Goal: Task Accomplishment & Management: Use online tool/utility

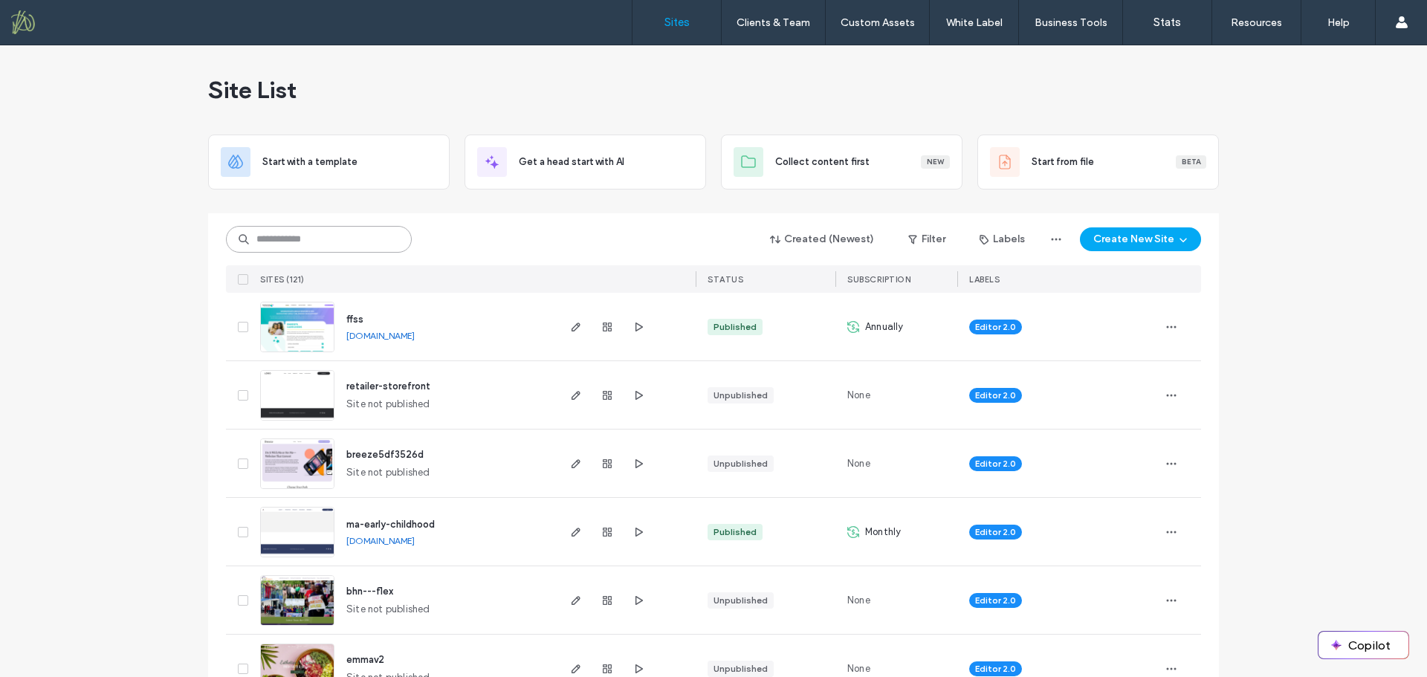
click at [258, 242] on input at bounding box center [319, 239] width 186 height 27
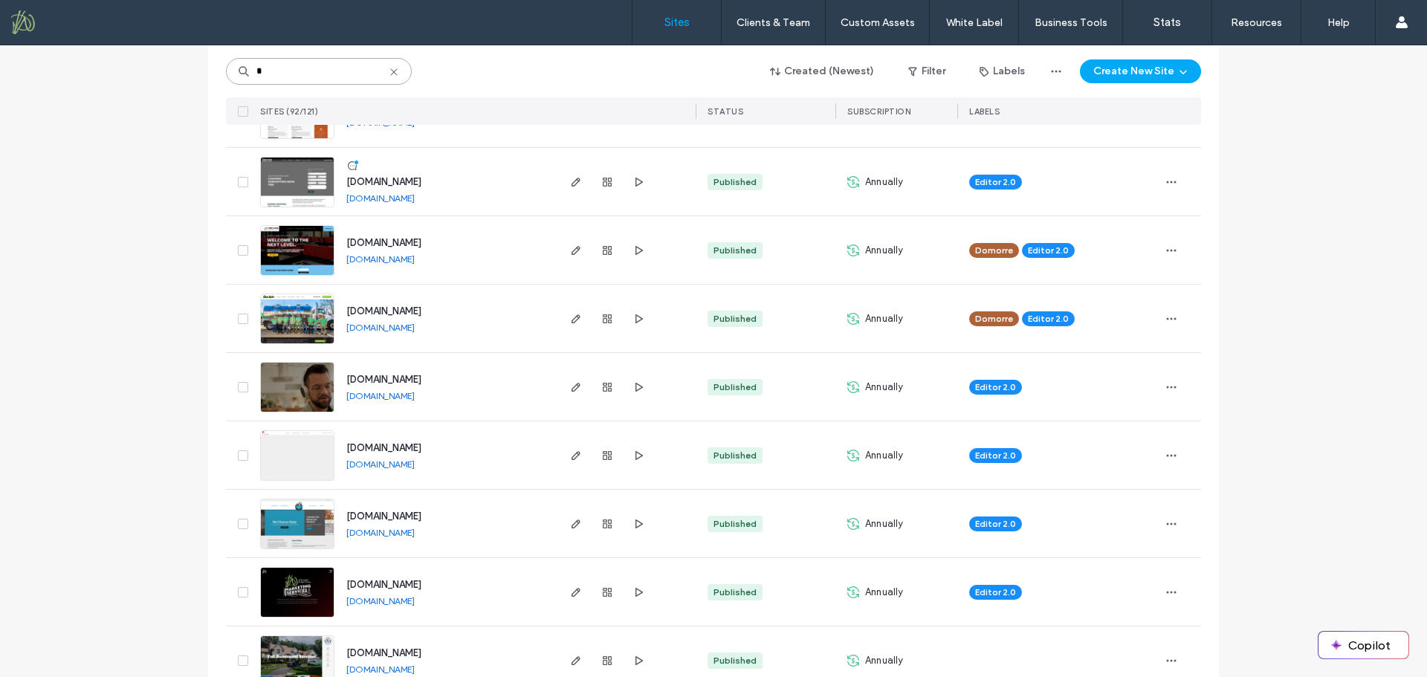
scroll to position [446, 0]
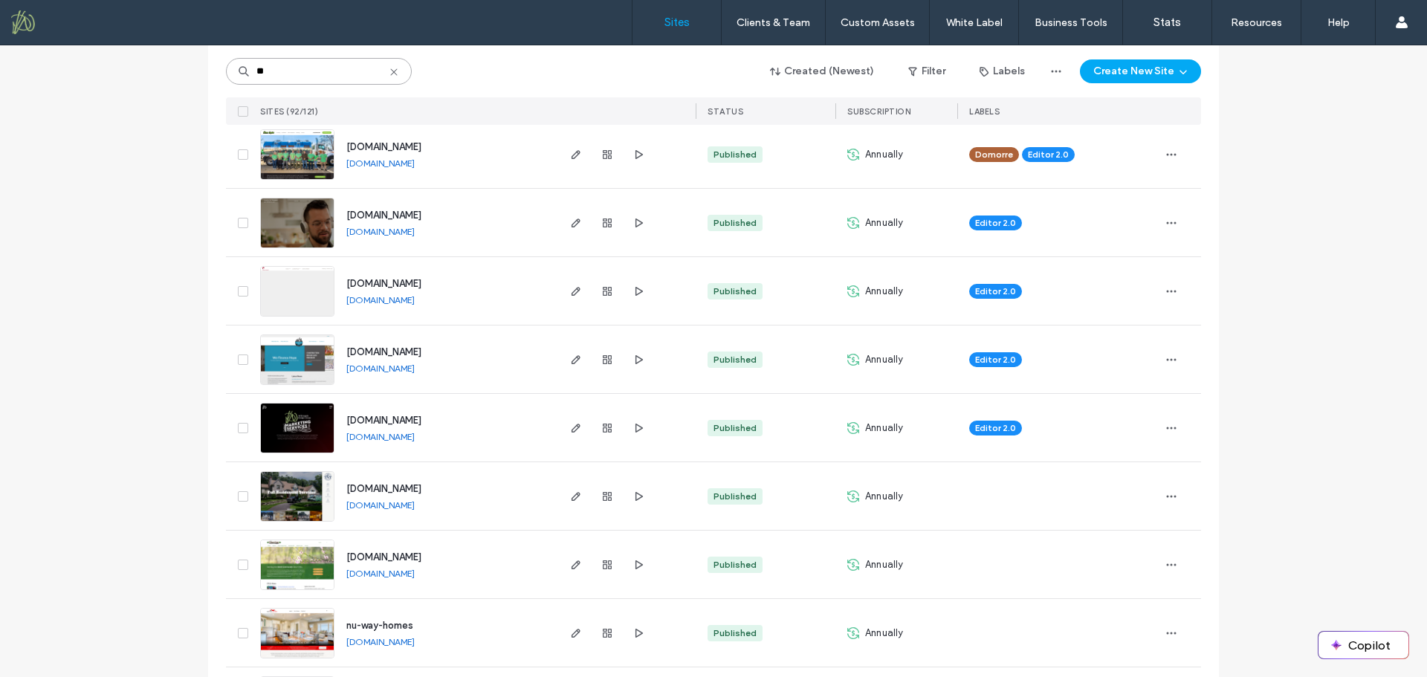
type input "**"
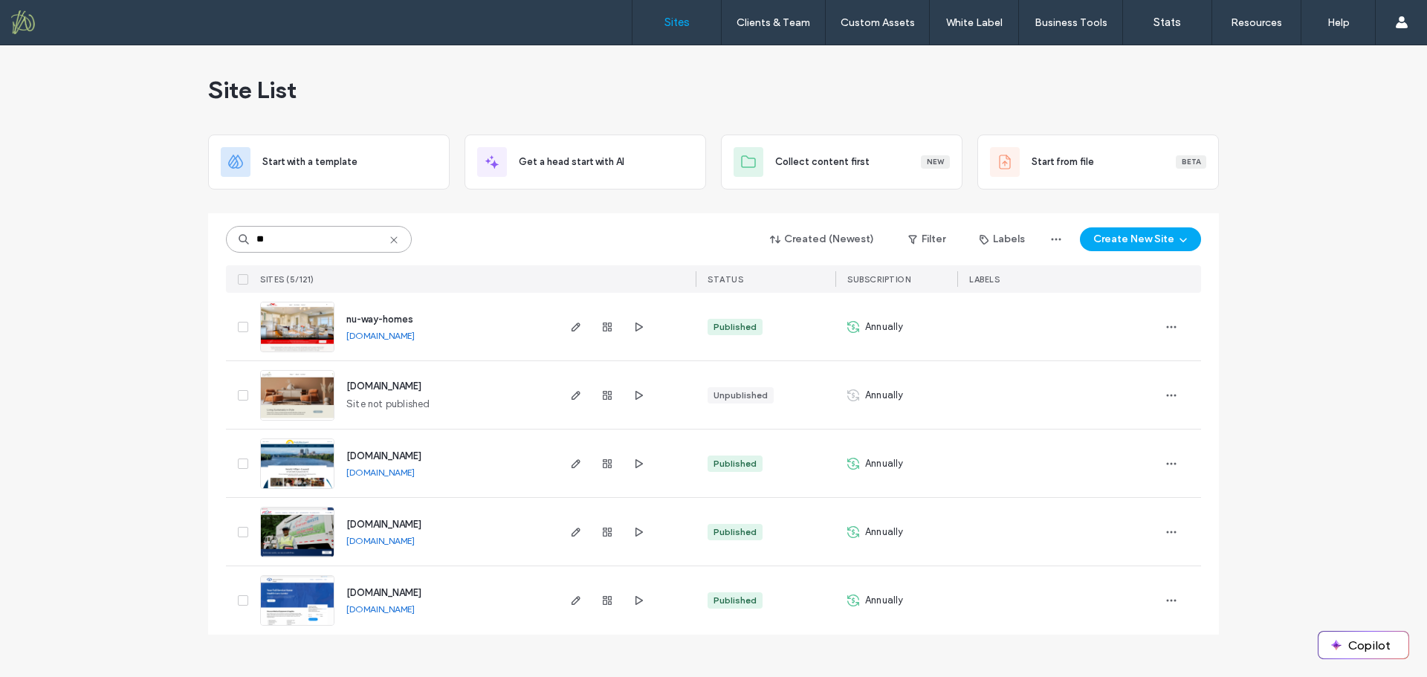
scroll to position [0, 0]
click at [421, 459] on span "[DOMAIN_NAME]" at bounding box center [383, 455] width 75 height 11
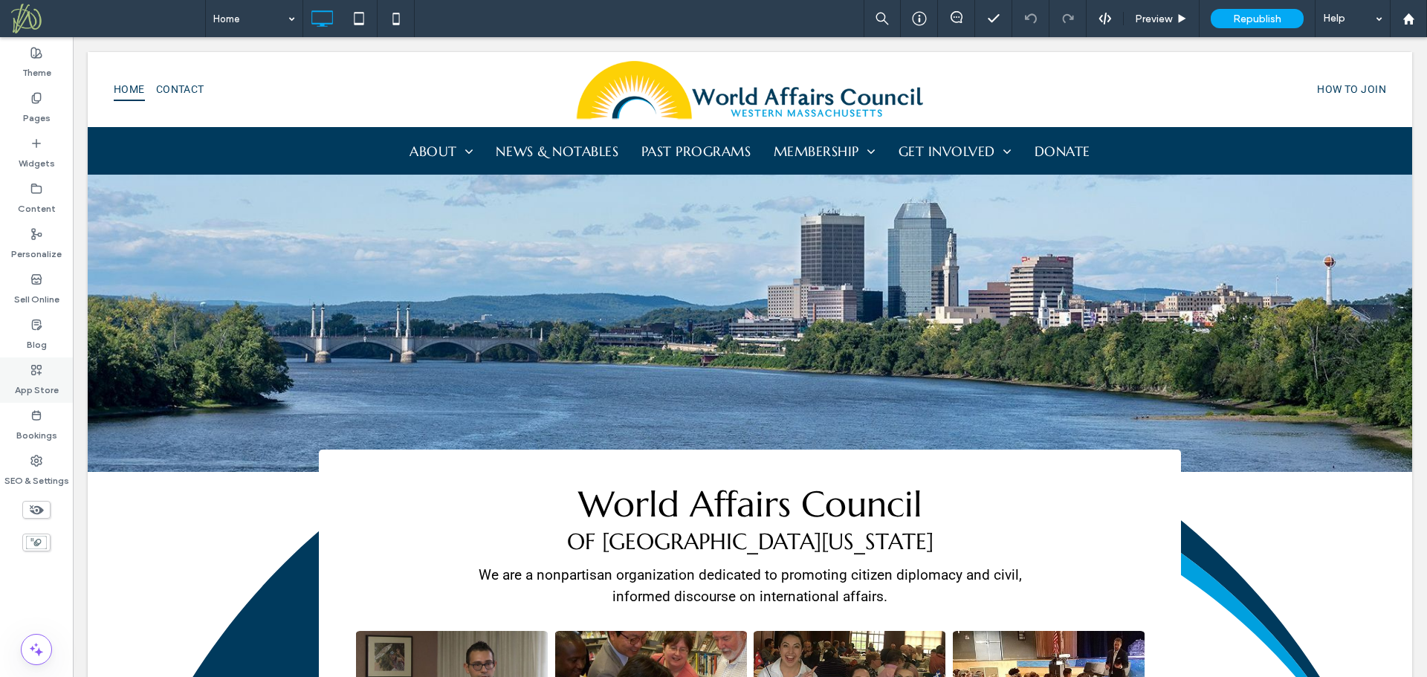
click at [38, 376] on label "App Store" at bounding box center [37, 386] width 44 height 21
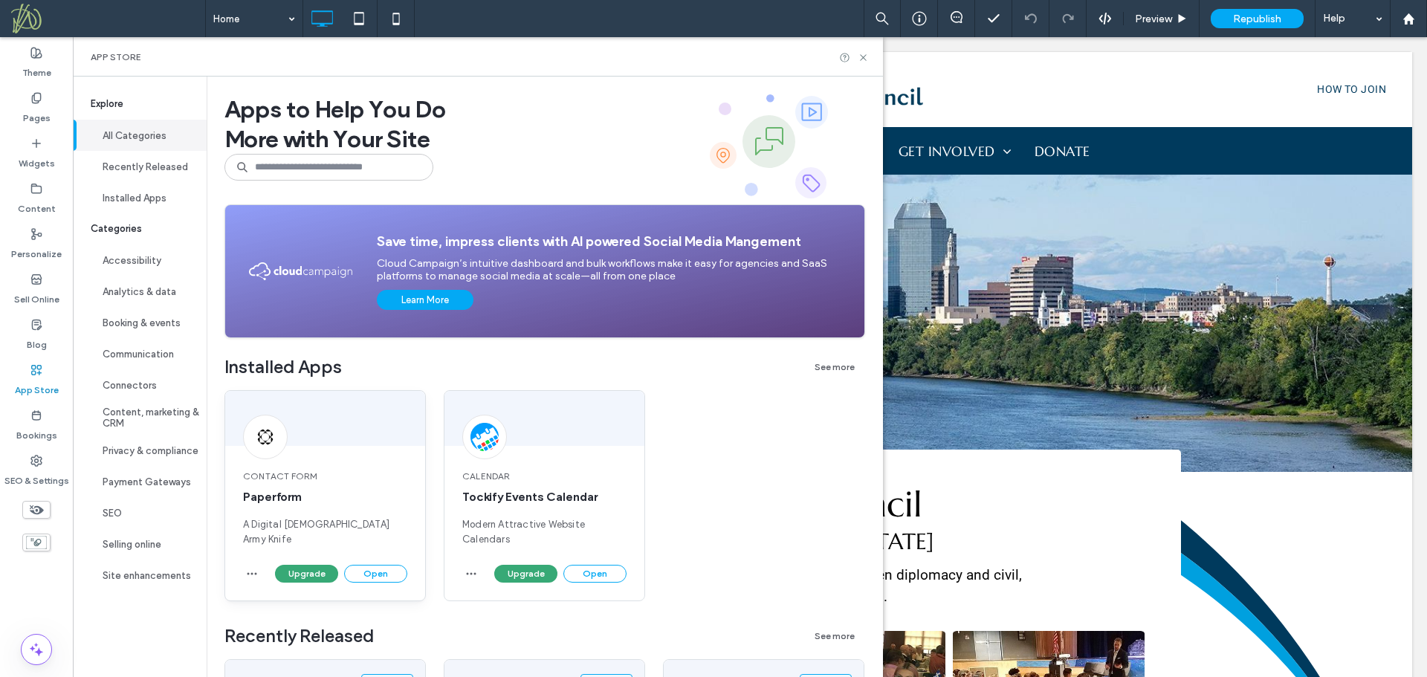
drag, startPoint x: 364, startPoint y: 575, endPoint x: 401, endPoint y: 539, distance: 51.5
click at [365, 575] on button "Open" at bounding box center [375, 574] width 63 height 18
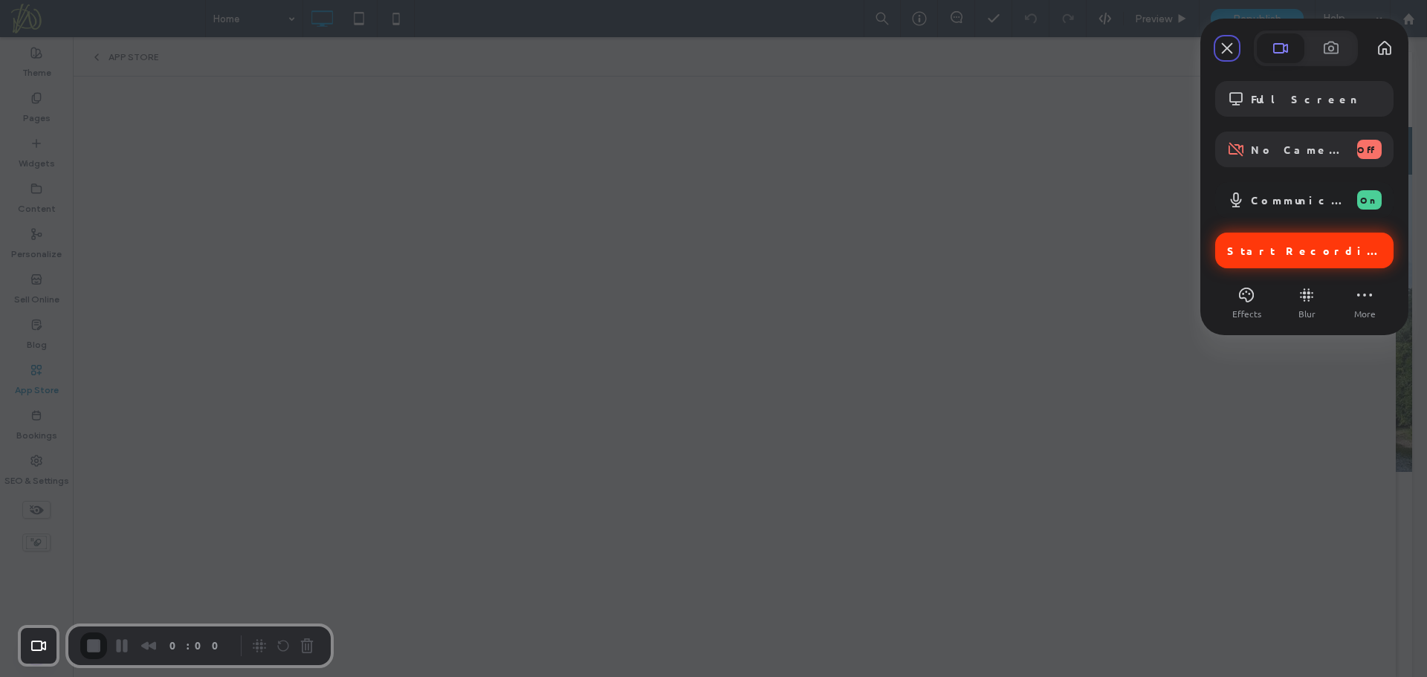
click at [1247, 249] on span "Start Recording" at bounding box center [1304, 250] width 155 height 13
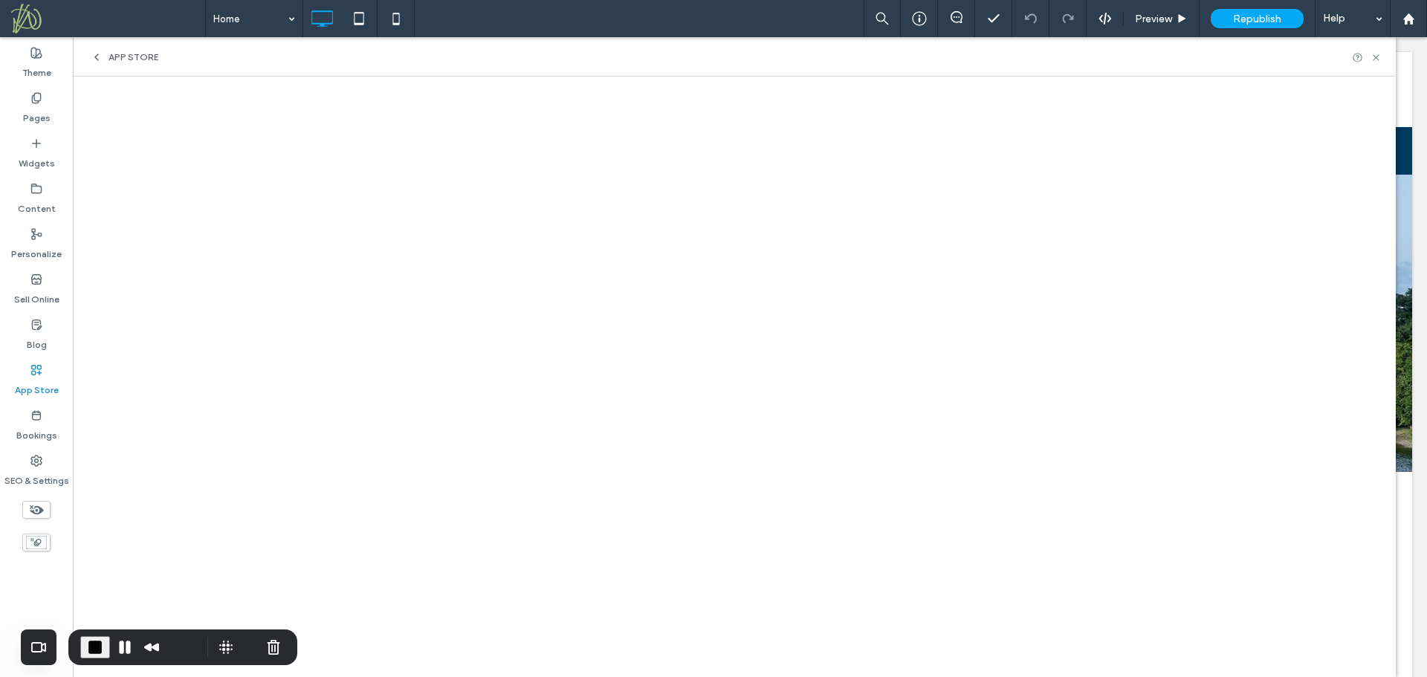
click at [94, 646] on span "End Recording" at bounding box center [95, 648] width 18 height 18
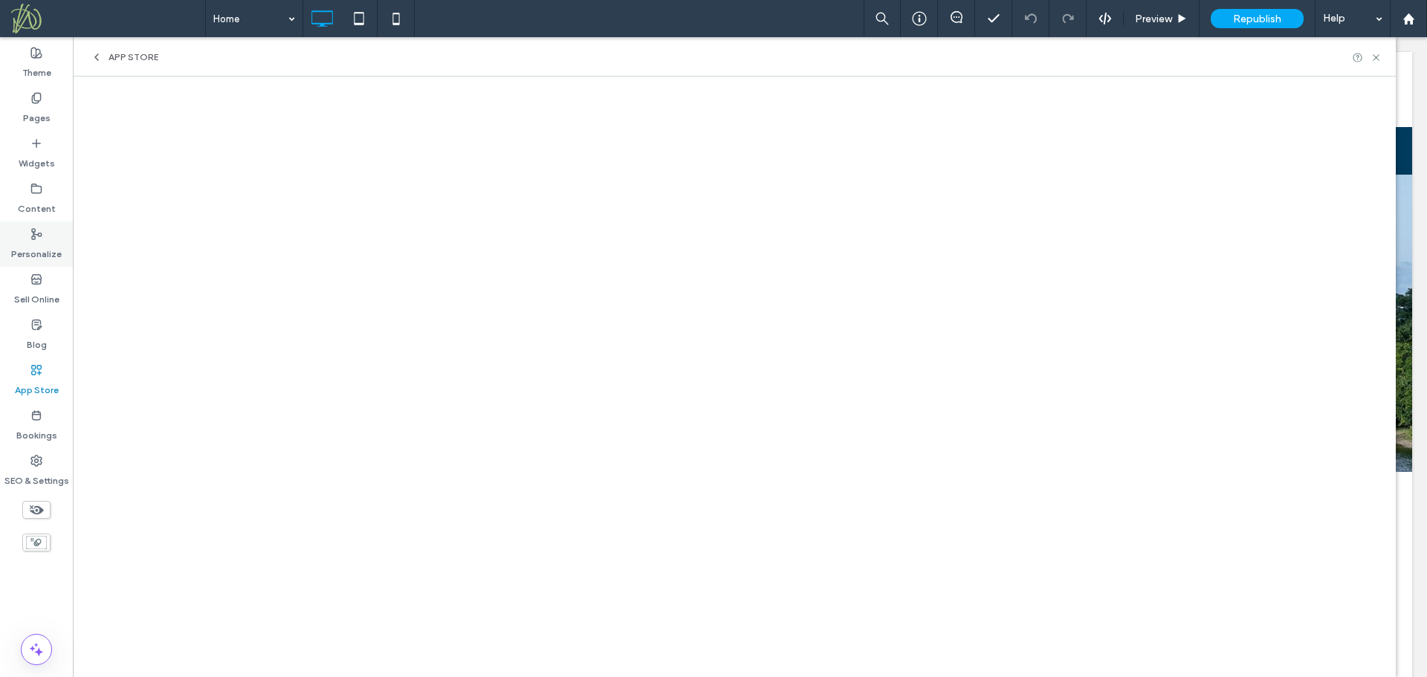
click at [15, 222] on div "Personalize" at bounding box center [36, 244] width 73 height 45
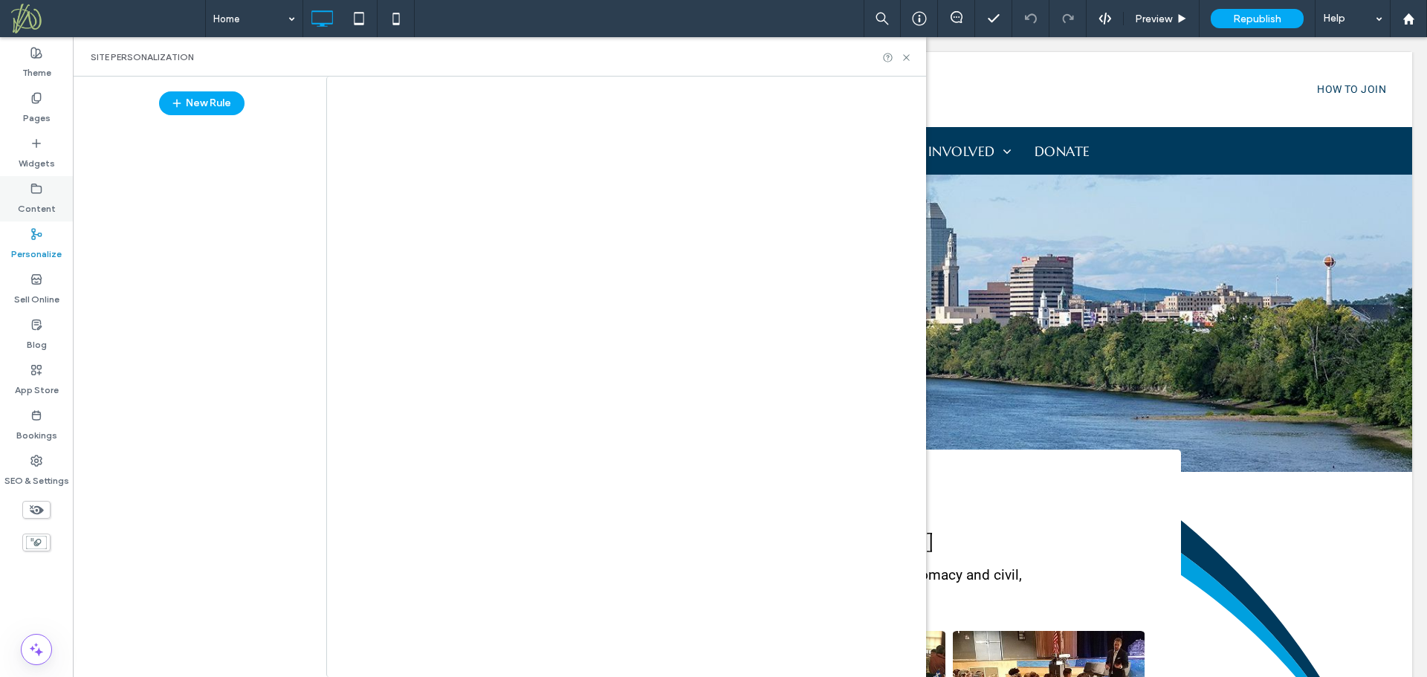
click at [25, 198] on div at bounding box center [713, 338] width 1427 height 677
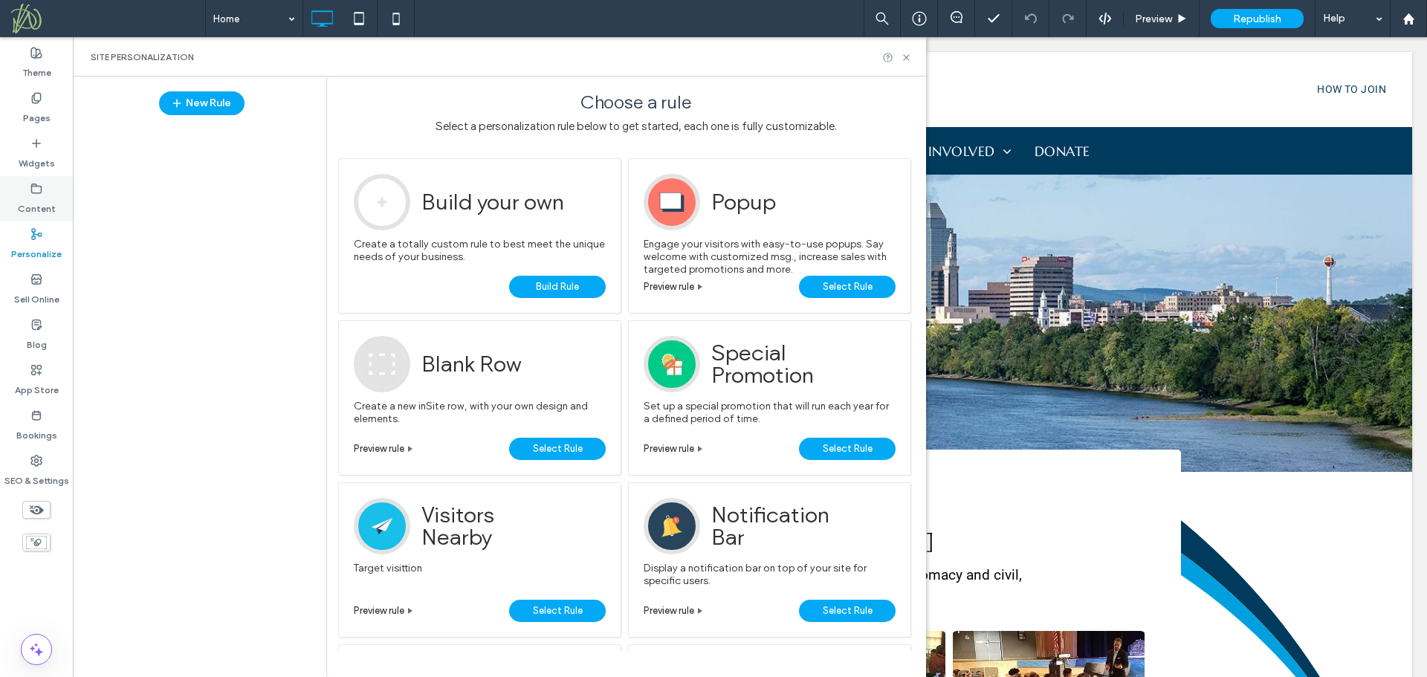
click at [38, 208] on label "Content" at bounding box center [37, 205] width 38 height 21
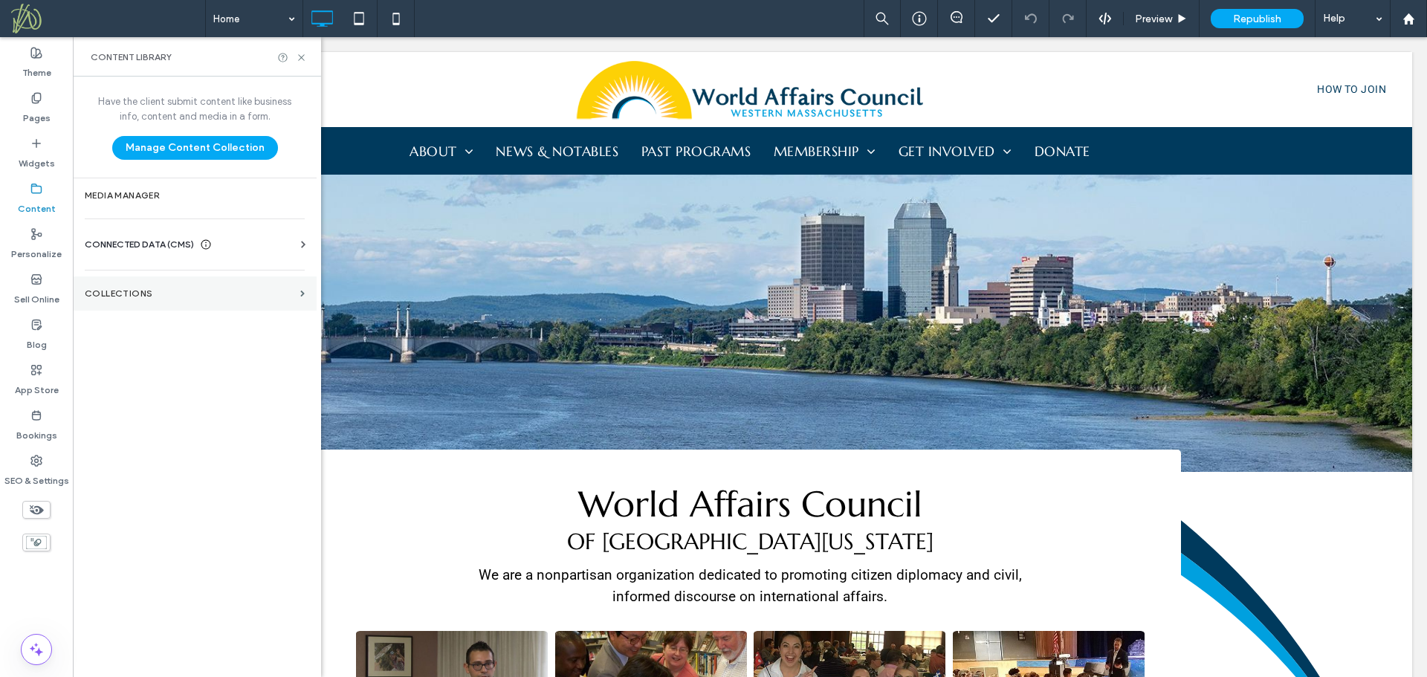
click at [130, 291] on label "Collections" at bounding box center [190, 293] width 210 height 10
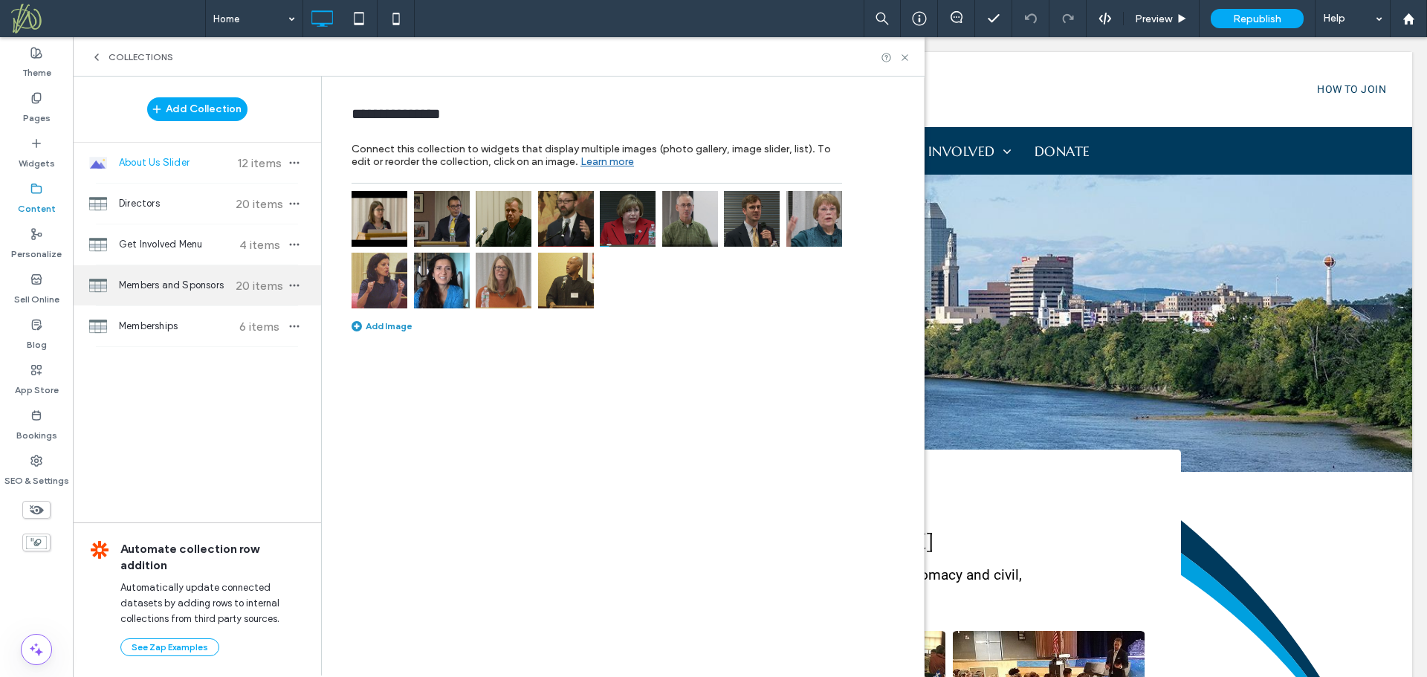
click at [151, 285] on span "Members and Sponsors" at bounding box center [174, 285] width 111 height 15
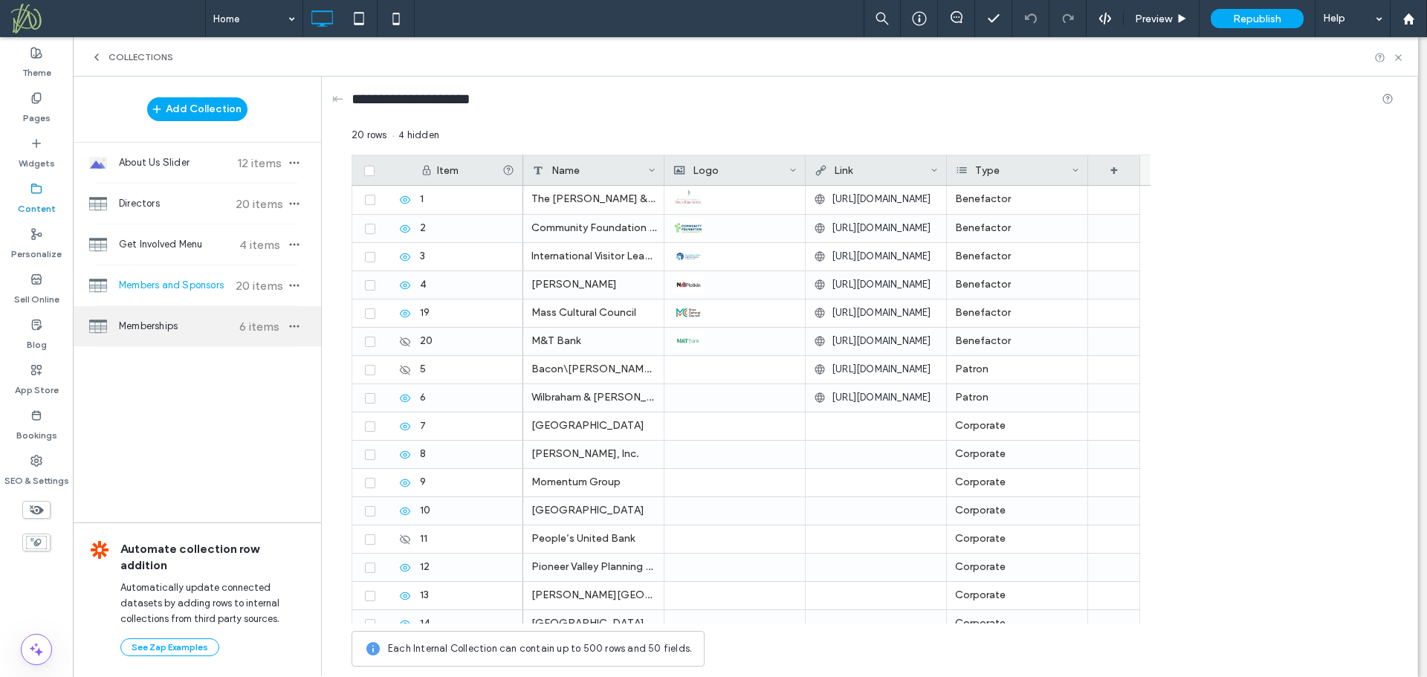
click at [153, 326] on span "Memberships" at bounding box center [174, 326] width 111 height 15
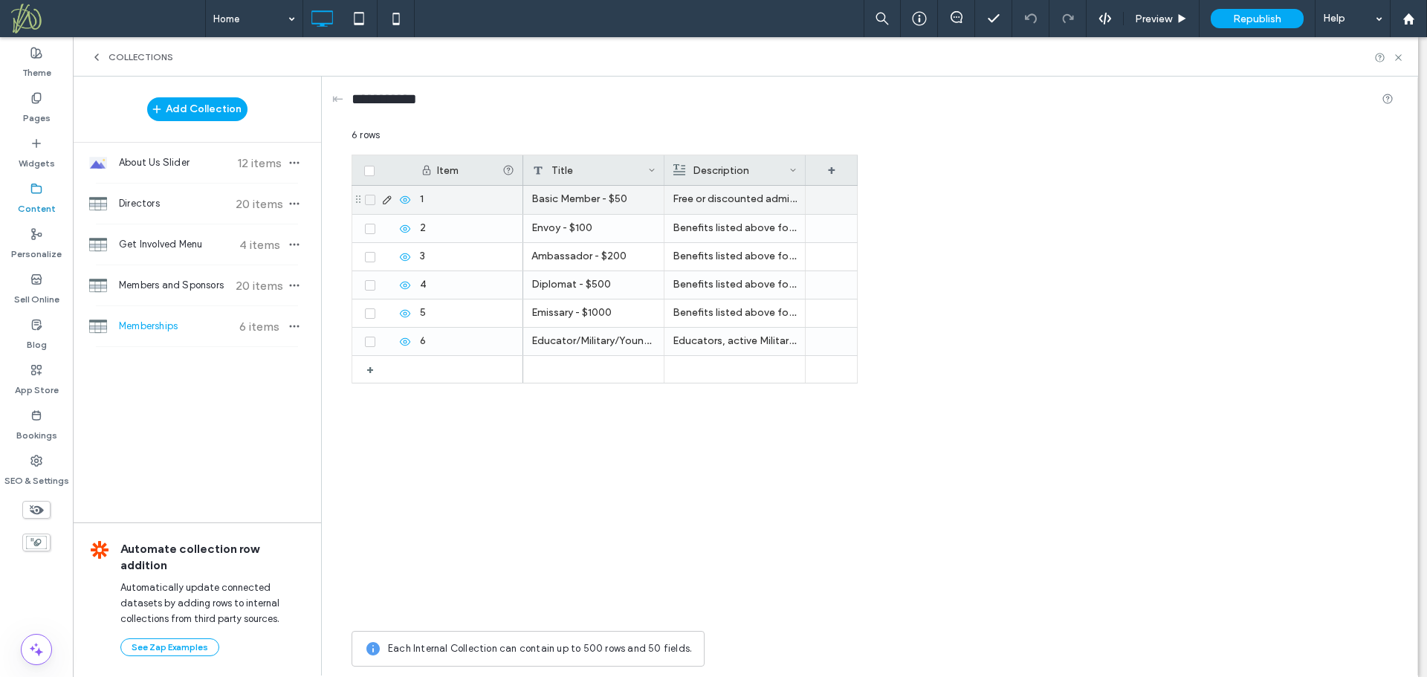
click at [401, 203] on icon at bounding box center [405, 200] width 12 height 12
click at [1399, 57] on use at bounding box center [1398, 57] width 6 height 6
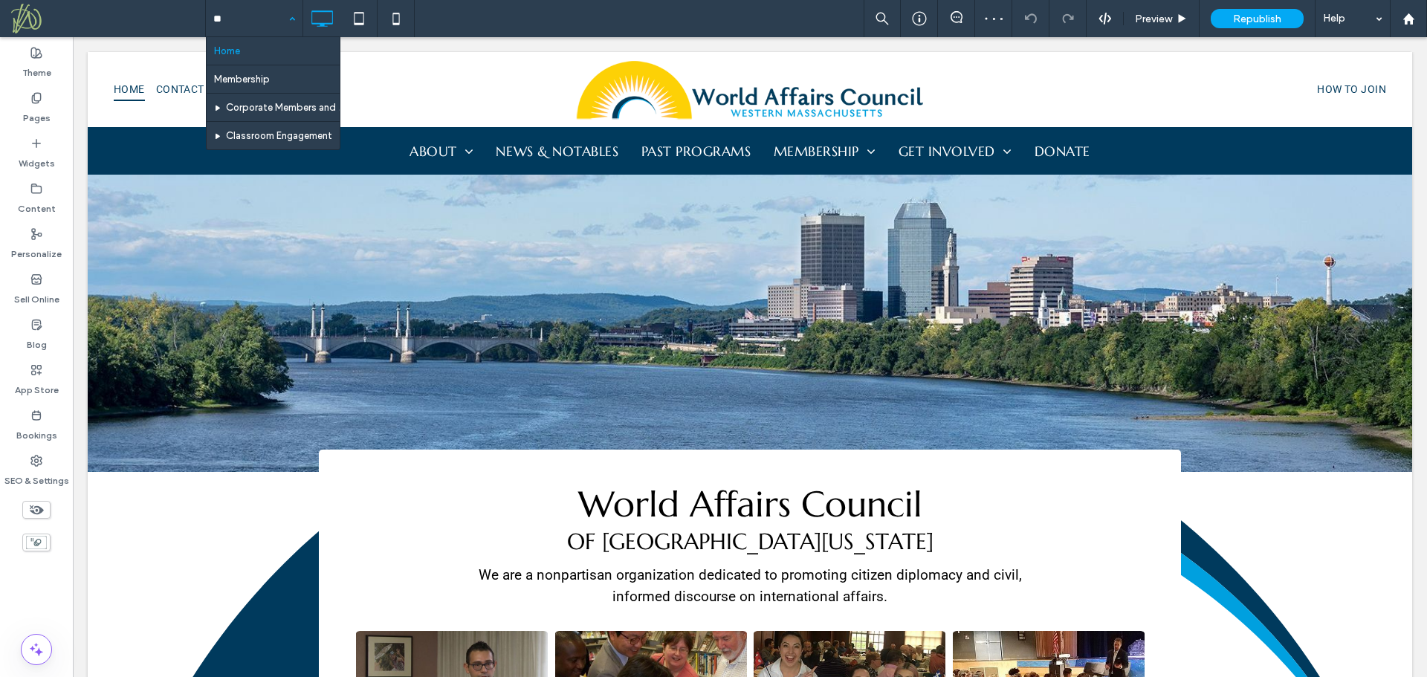
type input "***"
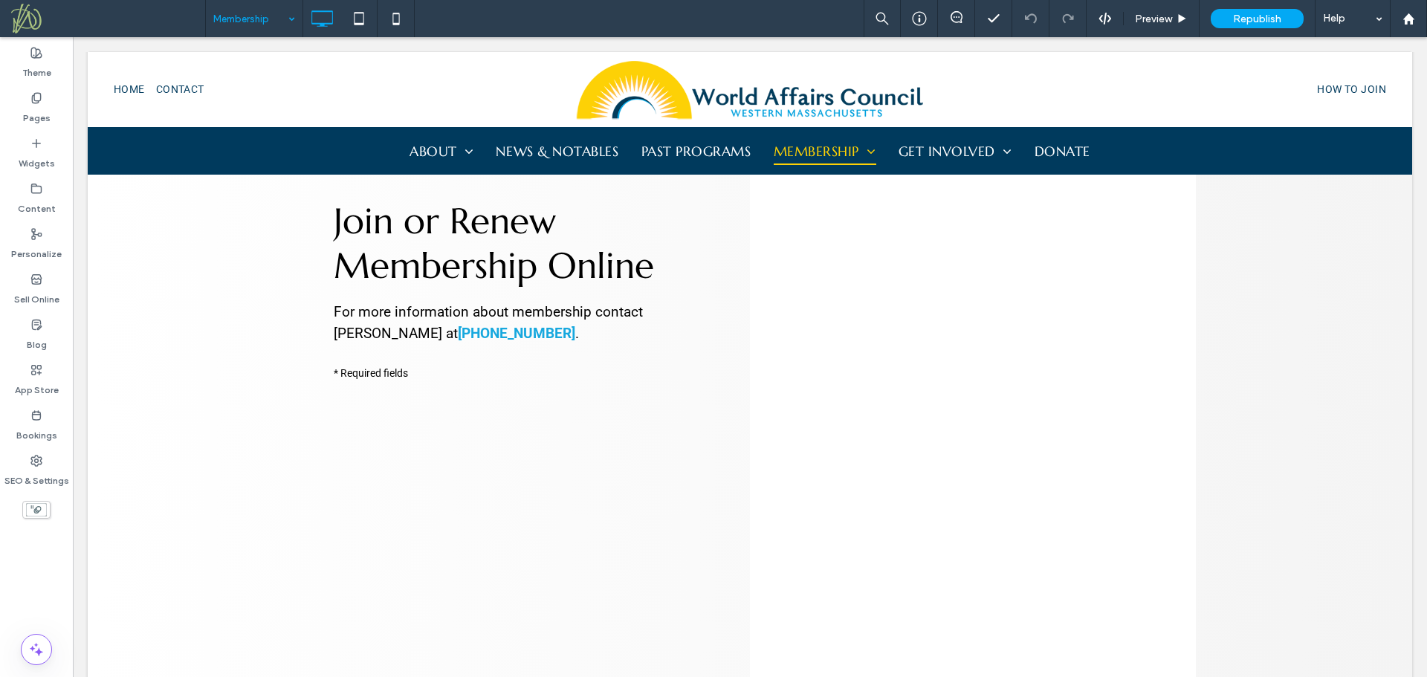
scroll to position [563, 0]
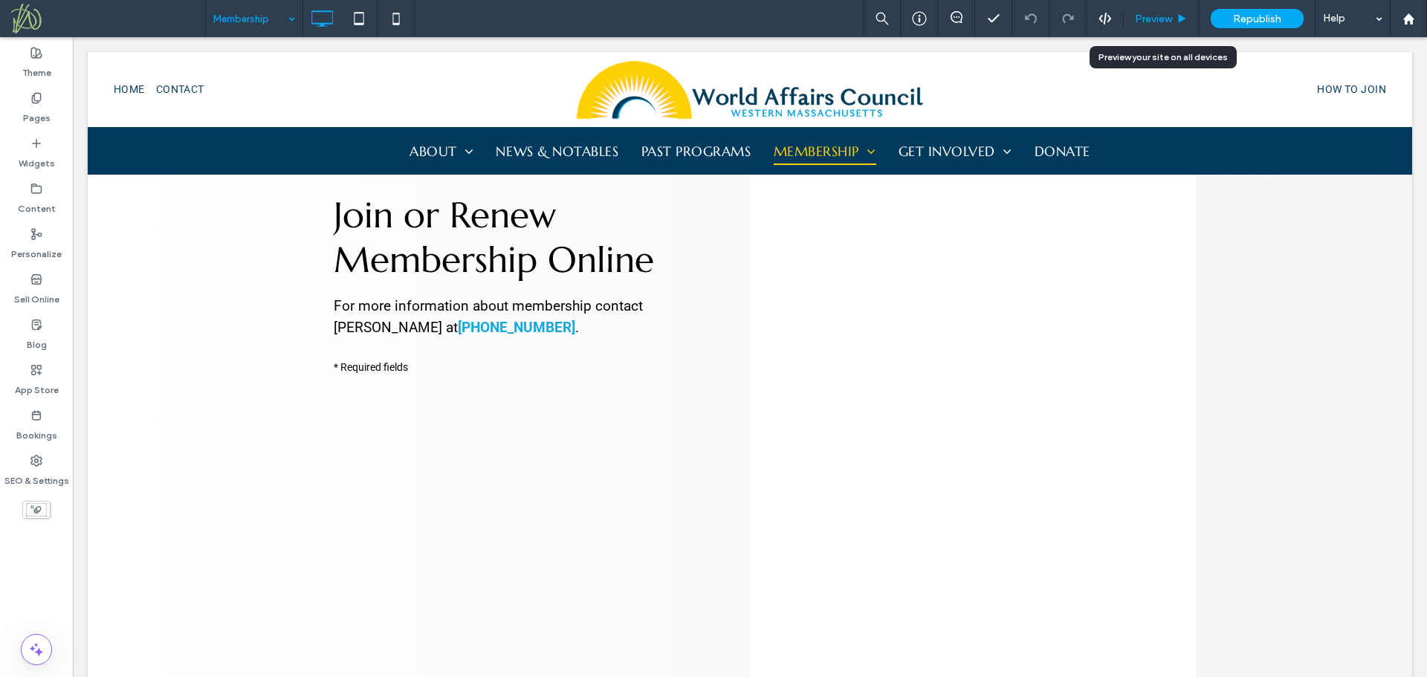
click at [1148, 13] on span "Preview" at bounding box center [1153, 19] width 37 height 13
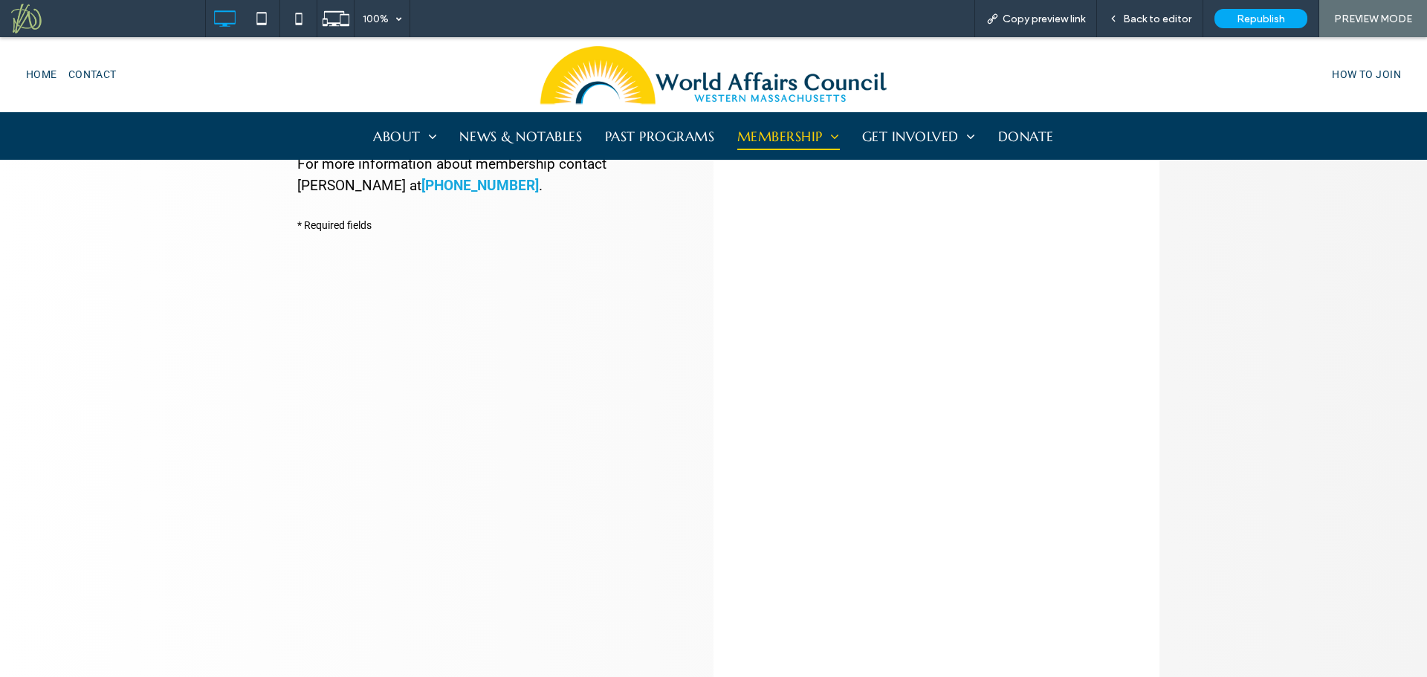
scroll to position [573, 0]
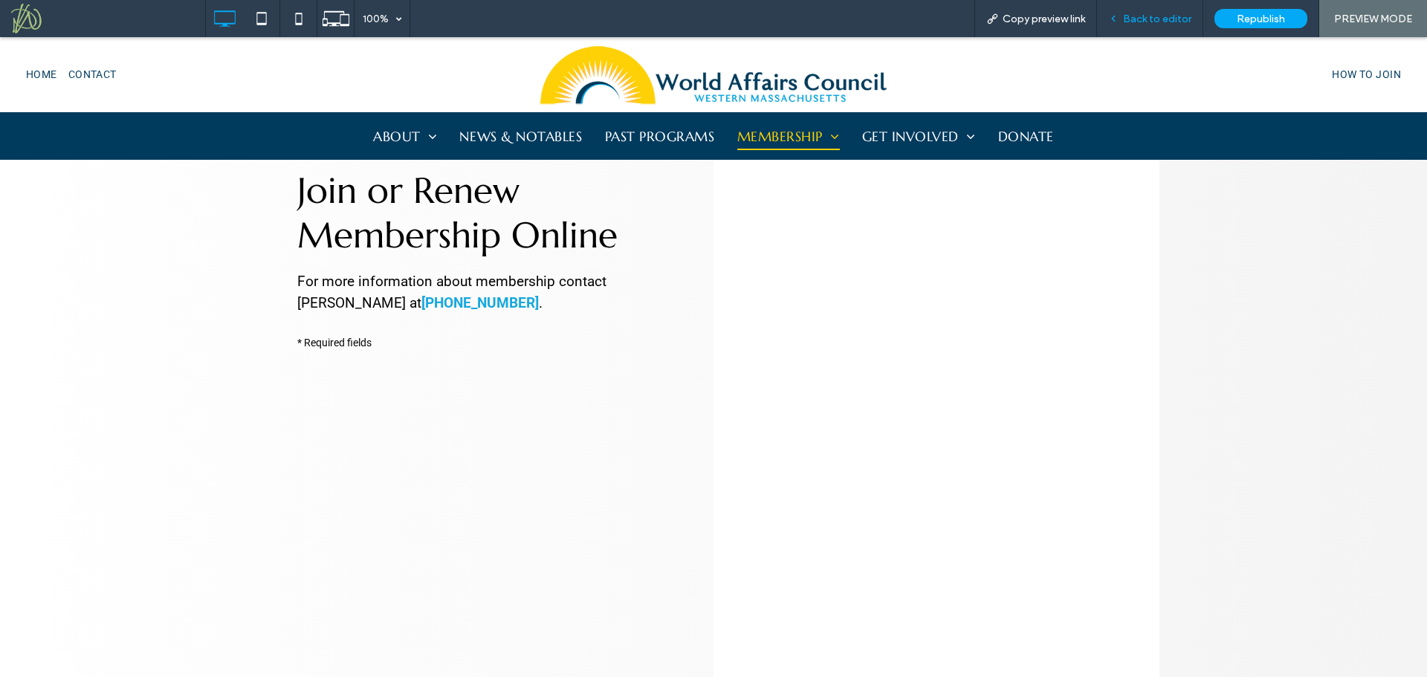
click at [1143, 13] on span "Back to editor" at bounding box center [1157, 19] width 68 height 13
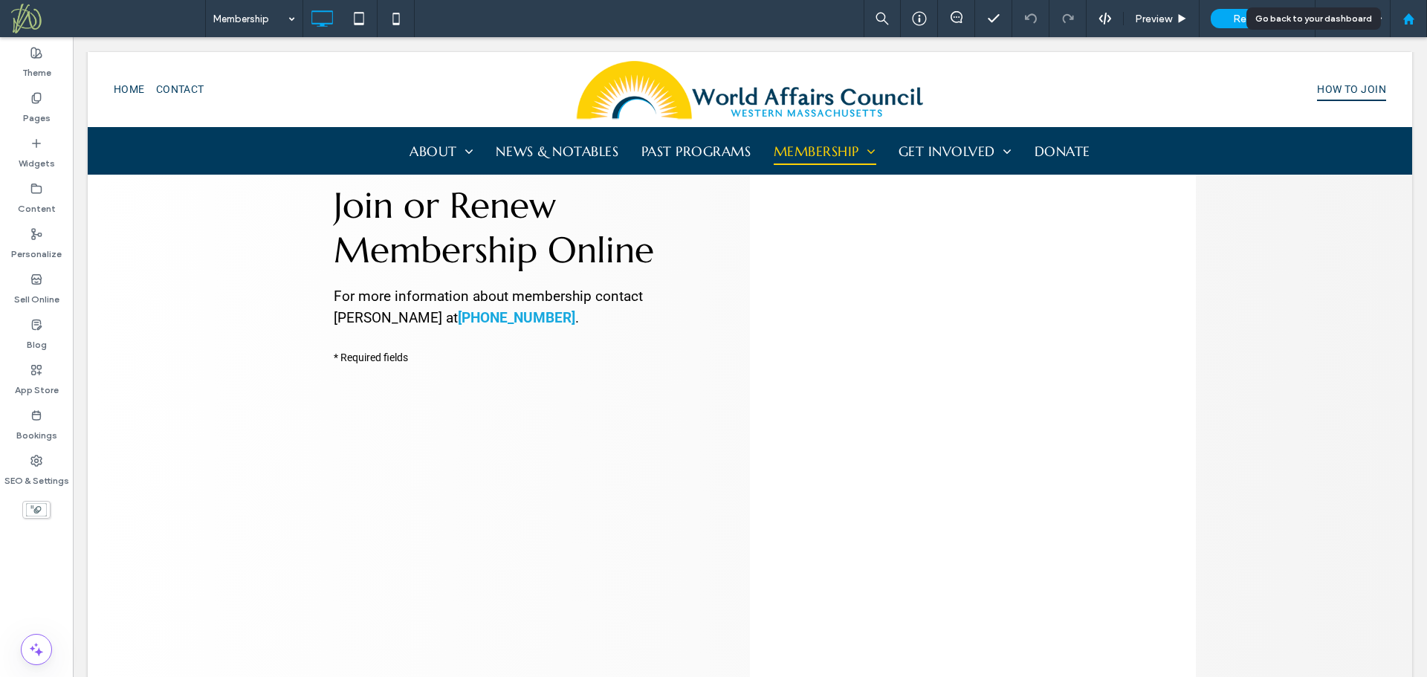
click at [1408, 17] on use at bounding box center [1408, 18] width 11 height 11
